Goal: Download file/media

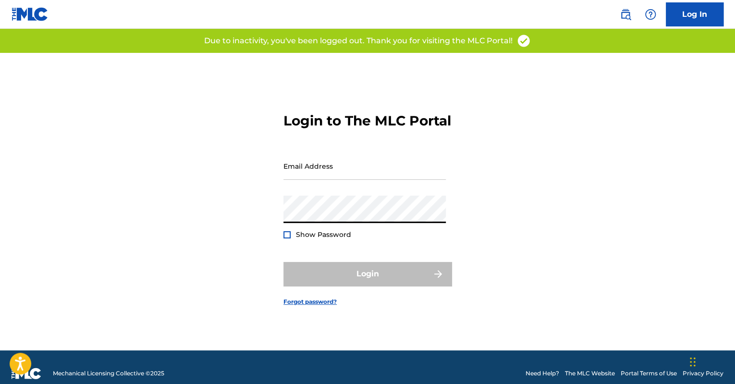
type input "[EMAIL_ADDRESS][PERSON_NAME][DOMAIN_NAME]"
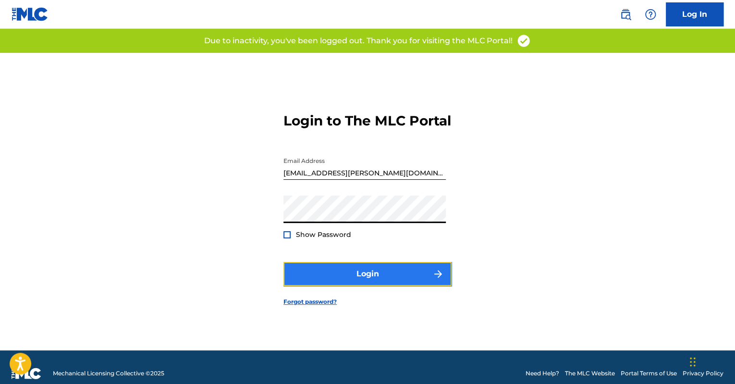
click at [338, 283] on button "Login" at bounding box center [367, 274] width 168 height 24
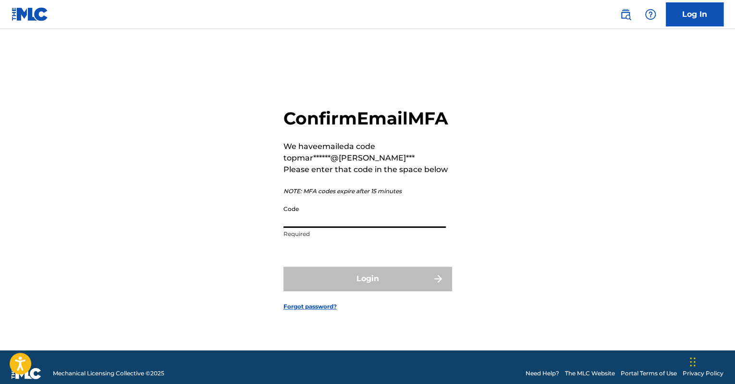
click at [346, 228] on input "Code" at bounding box center [364, 213] width 162 height 27
paste input "362191"
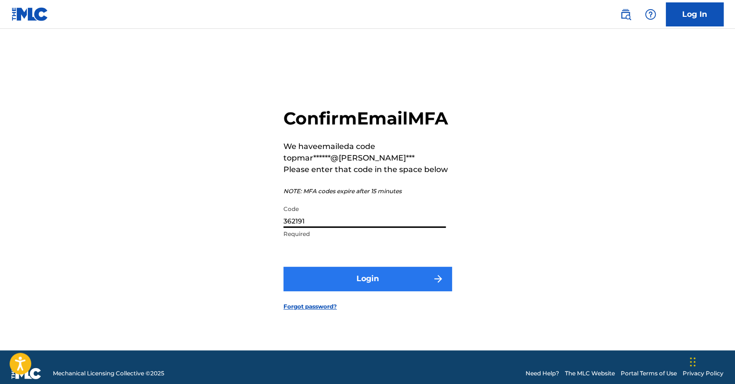
type input "362191"
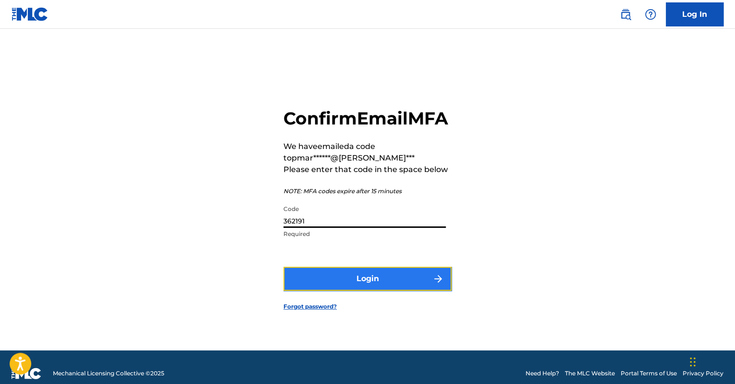
click at [321, 285] on button "Login" at bounding box center [367, 279] width 168 height 24
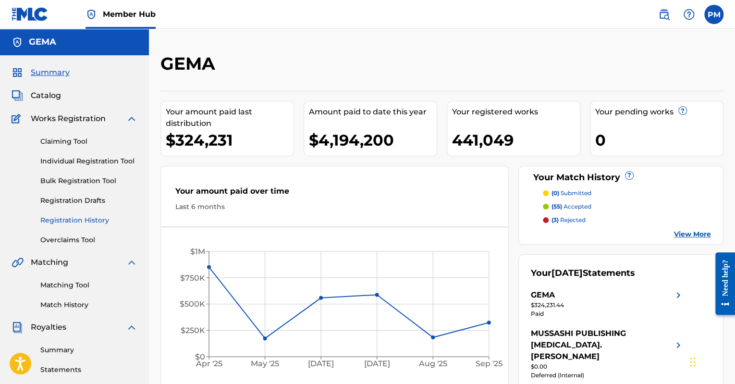
click at [84, 219] on link "Registration History" at bounding box center [88, 220] width 97 height 10
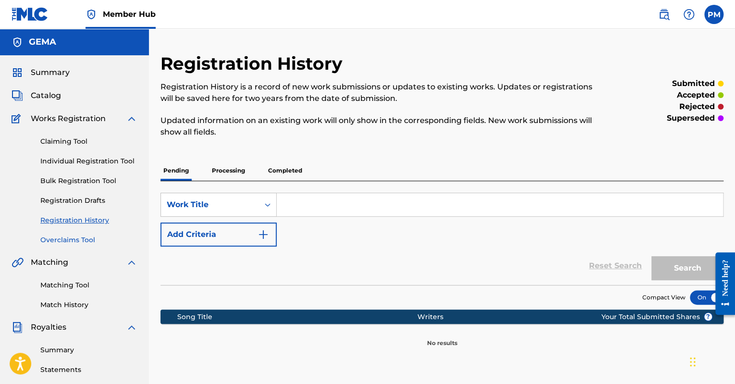
click at [66, 239] on link "Overclaims Tool" at bounding box center [88, 240] width 97 height 10
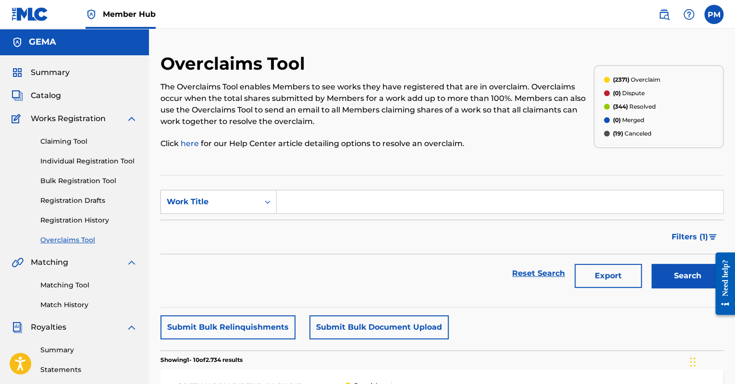
click at [598, 261] on div "Export" at bounding box center [608, 273] width 77 height 38
click at [628, 270] on button "Export" at bounding box center [607, 276] width 67 height 24
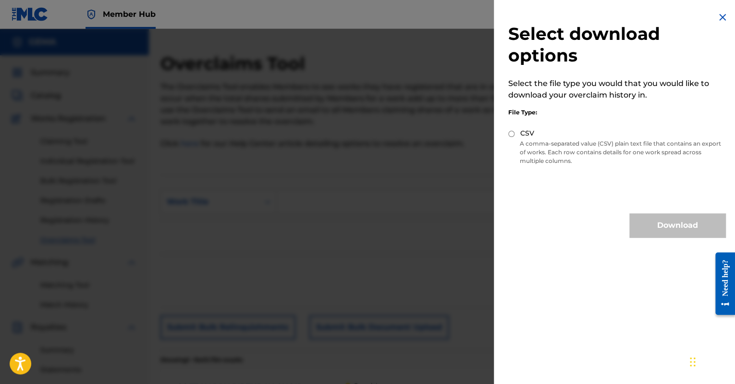
click at [512, 131] on input "CSV" at bounding box center [511, 134] width 6 height 6
radio input "true"
click at [662, 224] on button "Download" at bounding box center [677, 225] width 96 height 24
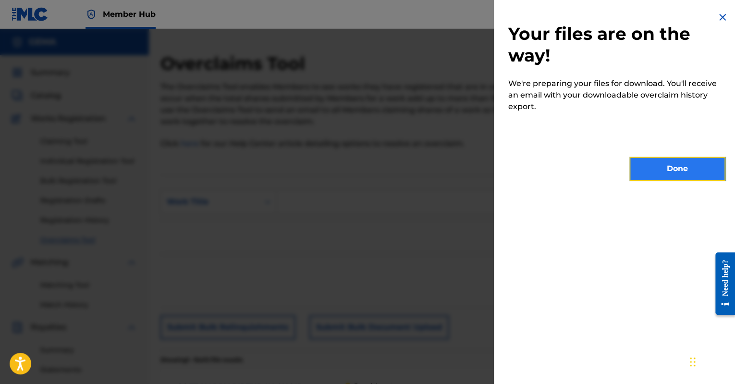
click at [663, 174] on button "Done" at bounding box center [677, 169] width 96 height 24
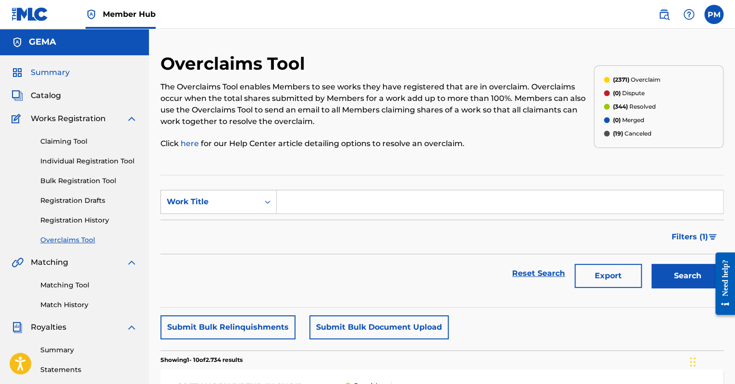
click at [64, 73] on span "Summary" at bounding box center [50, 73] width 39 height 12
